Goal: Task Accomplishment & Management: Manage account settings

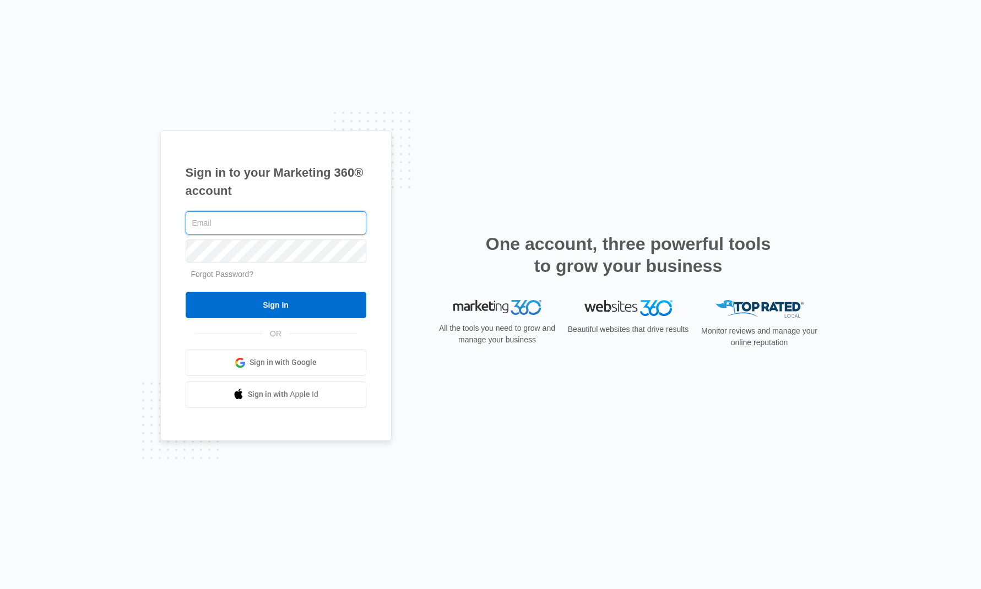
type input "gen.s.bohn@gmail.com"
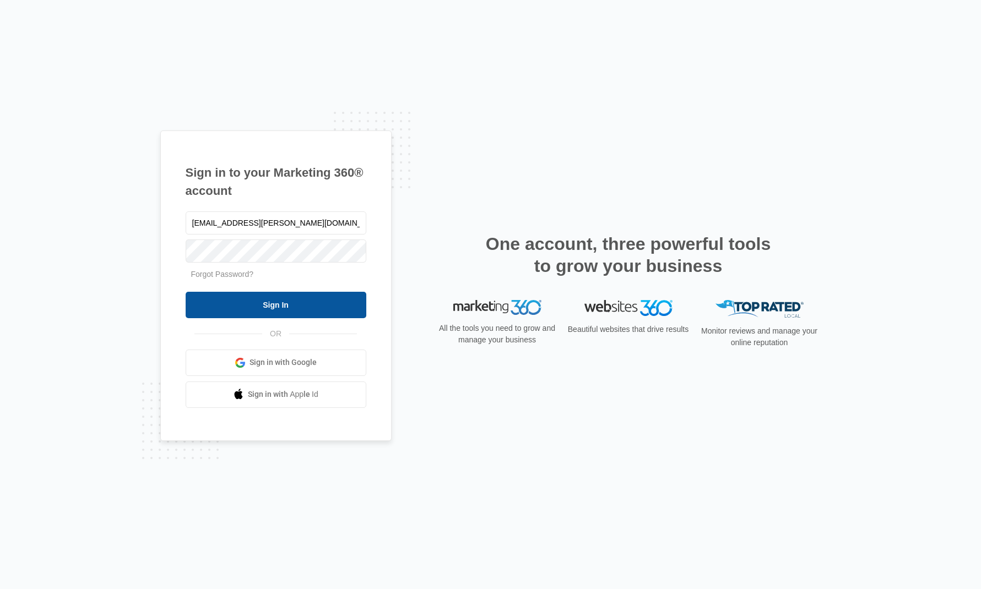
click at [301, 306] on input "Sign In" at bounding box center [276, 305] width 181 height 26
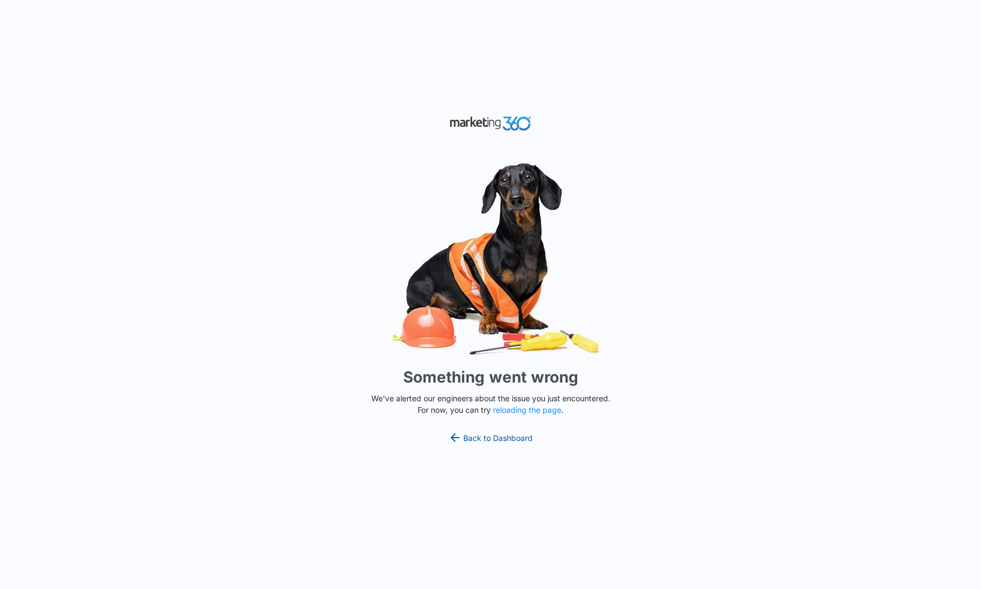
click at [494, 438] on link "Back to Dashboard" at bounding box center [490, 437] width 85 height 13
click at [509, 414] on button "reloading the page" at bounding box center [527, 410] width 68 height 9
